Goal: Find specific page/section: Find specific page/section

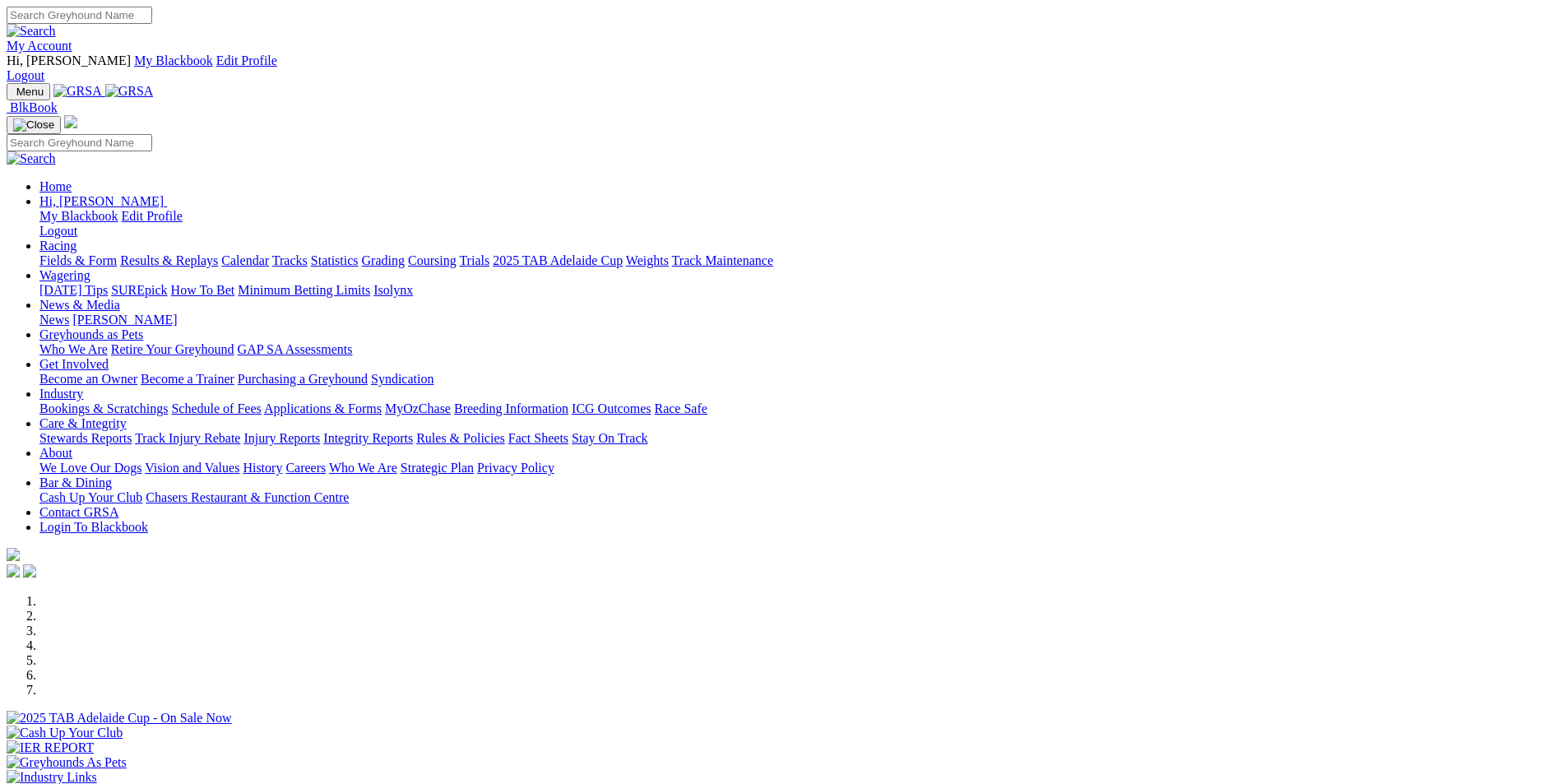
click at [132, 431] on link "Stewards Reports" at bounding box center [86, 437] width 92 height 14
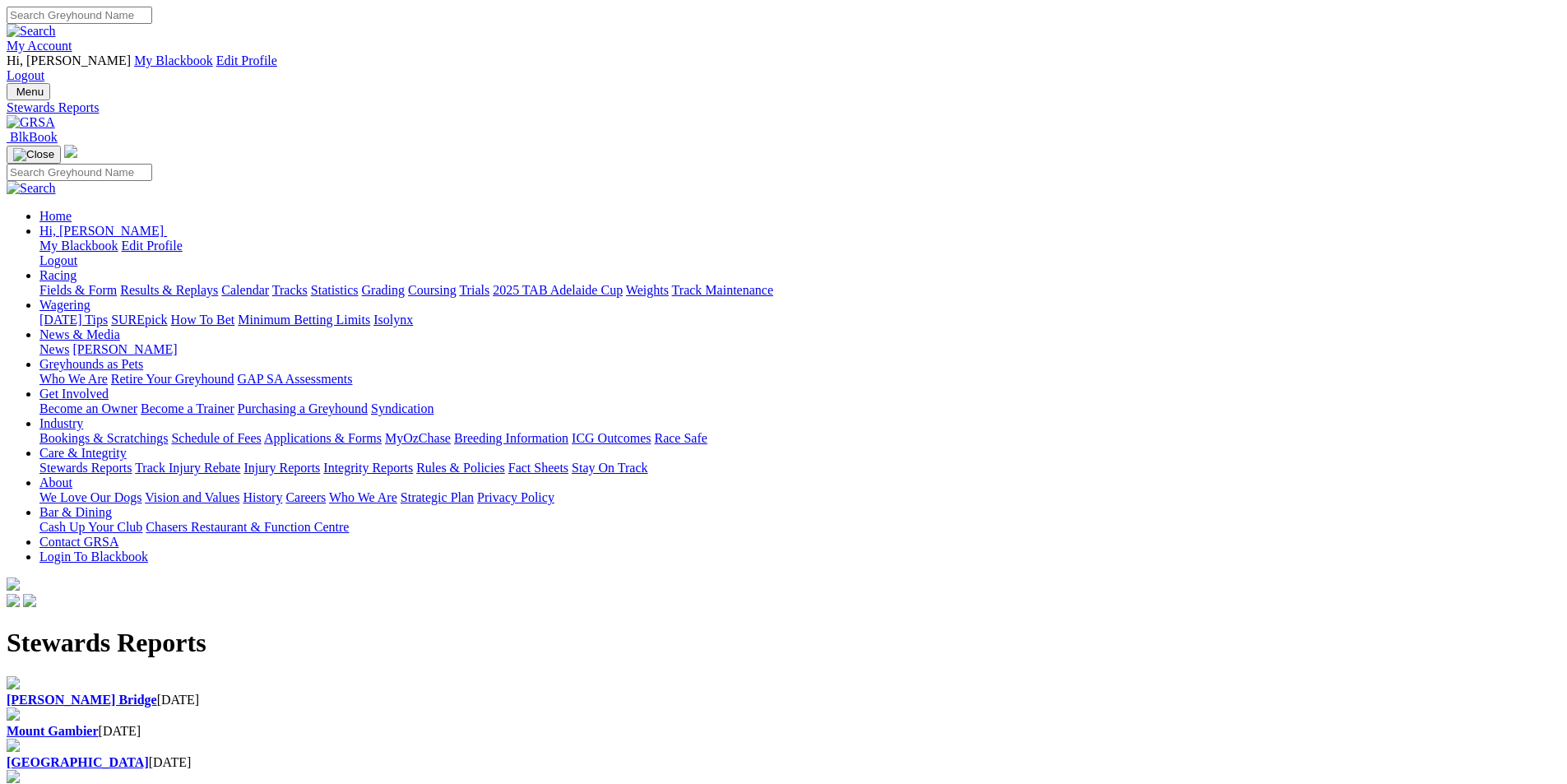
click at [55, 115] on img at bounding box center [31, 122] width 49 height 15
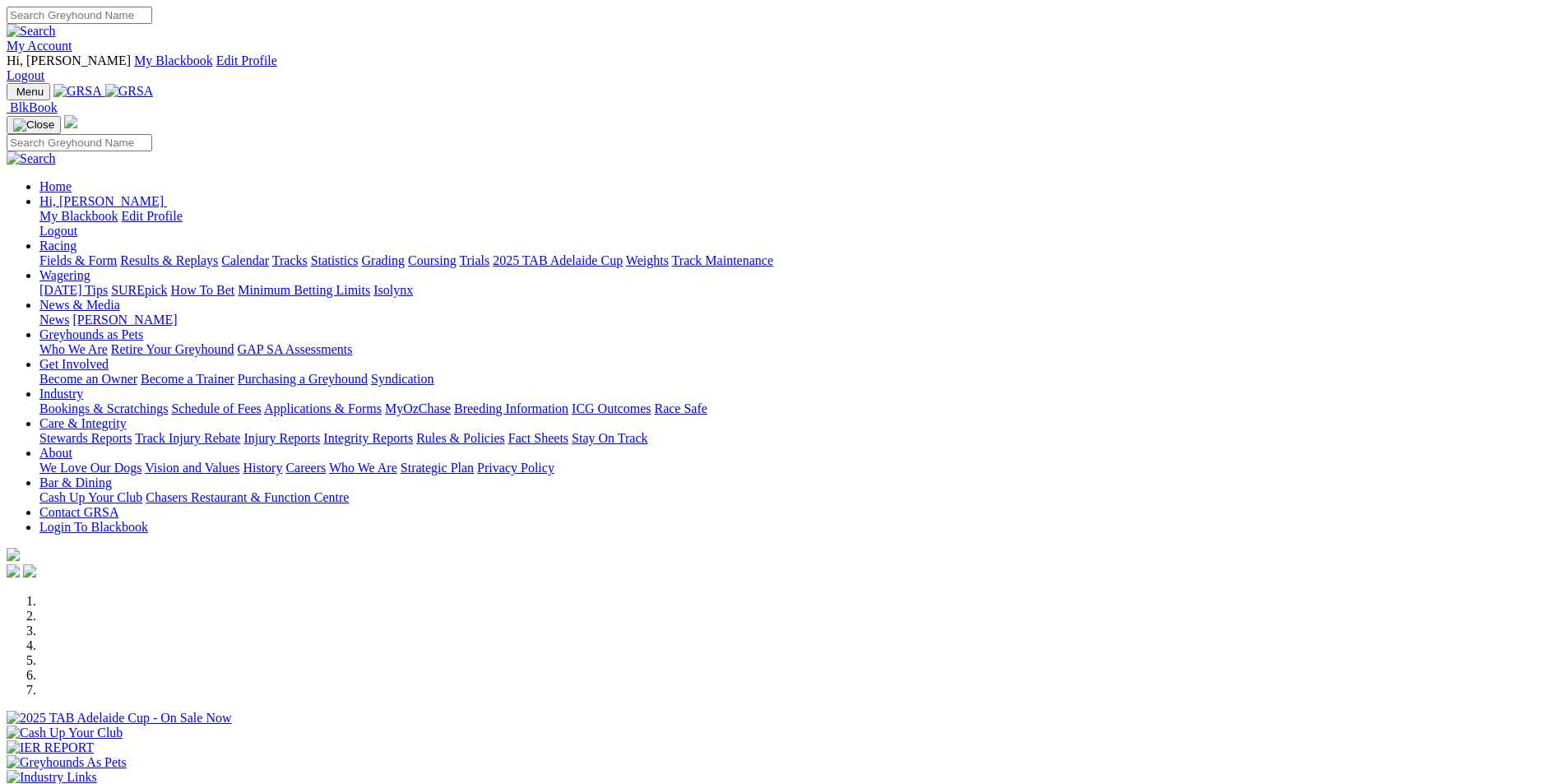
click at [132, 431] on link "Stewards Reports" at bounding box center [86, 437] width 92 height 14
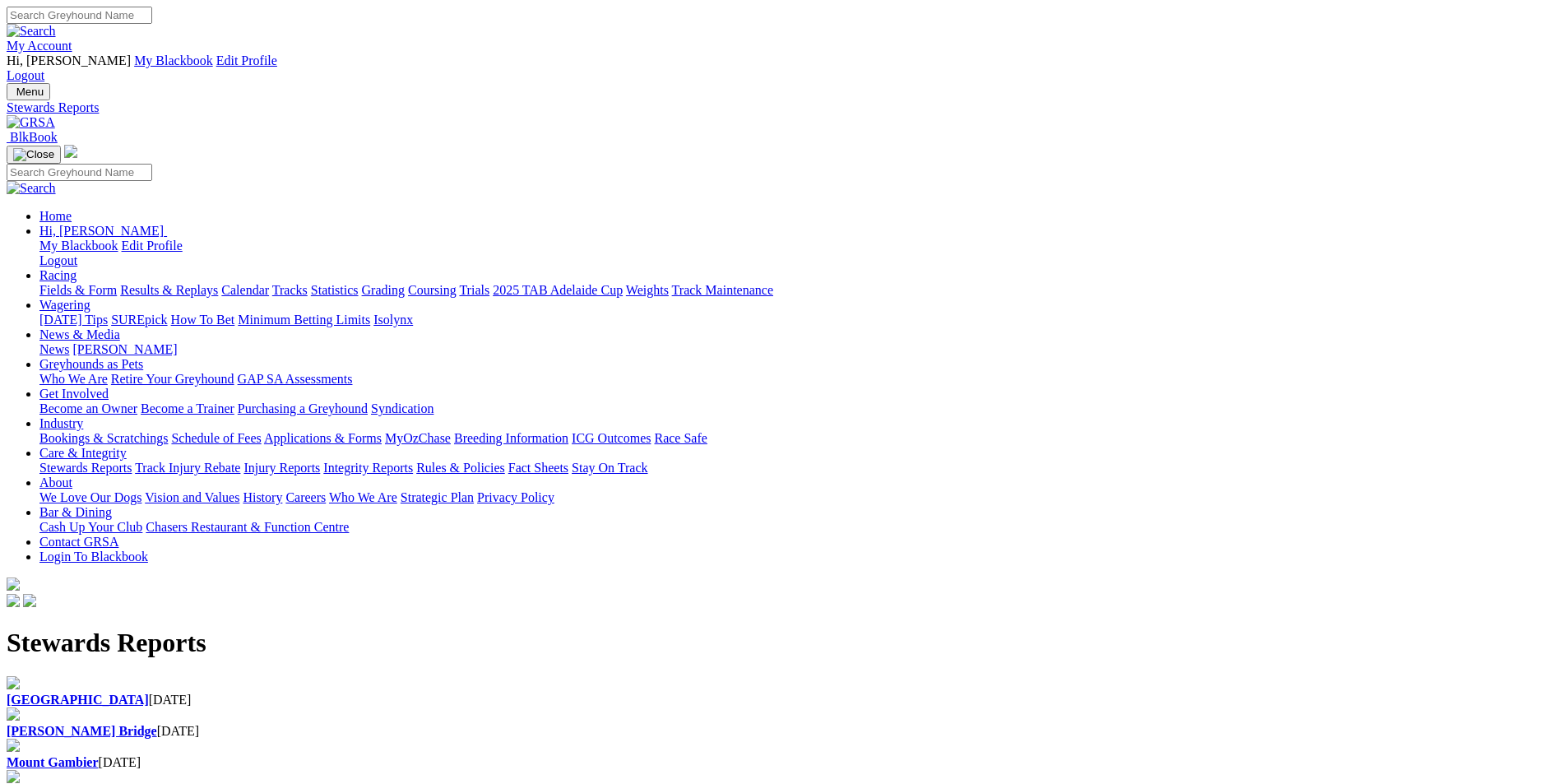
click at [149, 692] on b "[GEOGRAPHIC_DATA]" at bounding box center [77, 698] width 142 height 14
